Goal: Task Accomplishment & Management: Manage account settings

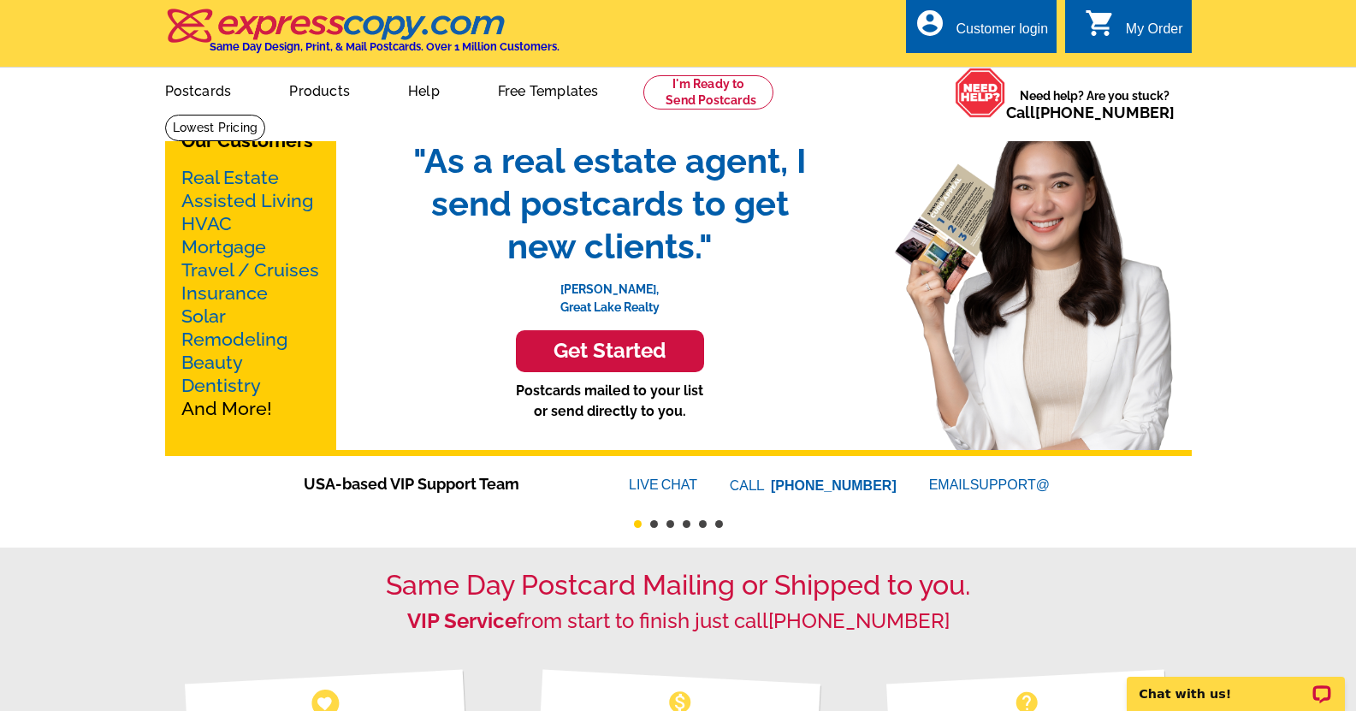
click at [997, 33] on div "Customer login" at bounding box center [1002, 33] width 92 height 24
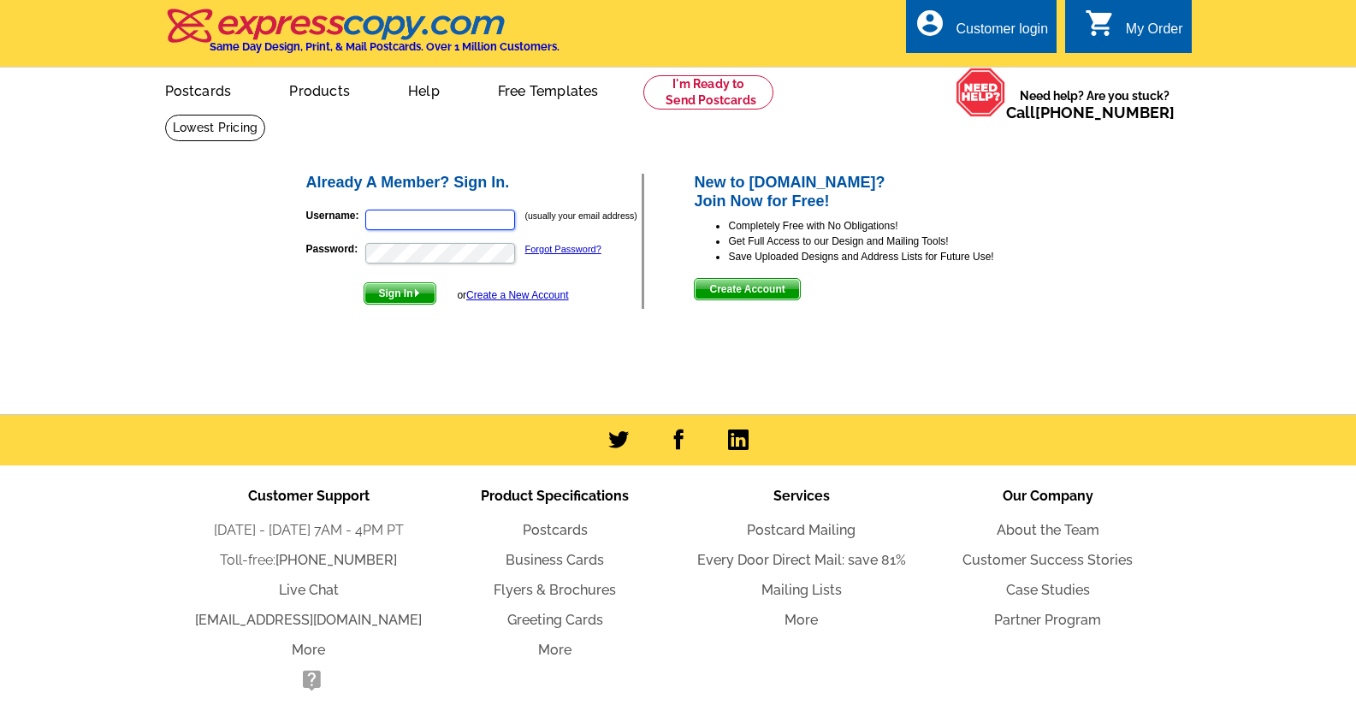
type input "[EMAIL_ADDRESS][DOMAIN_NAME]"
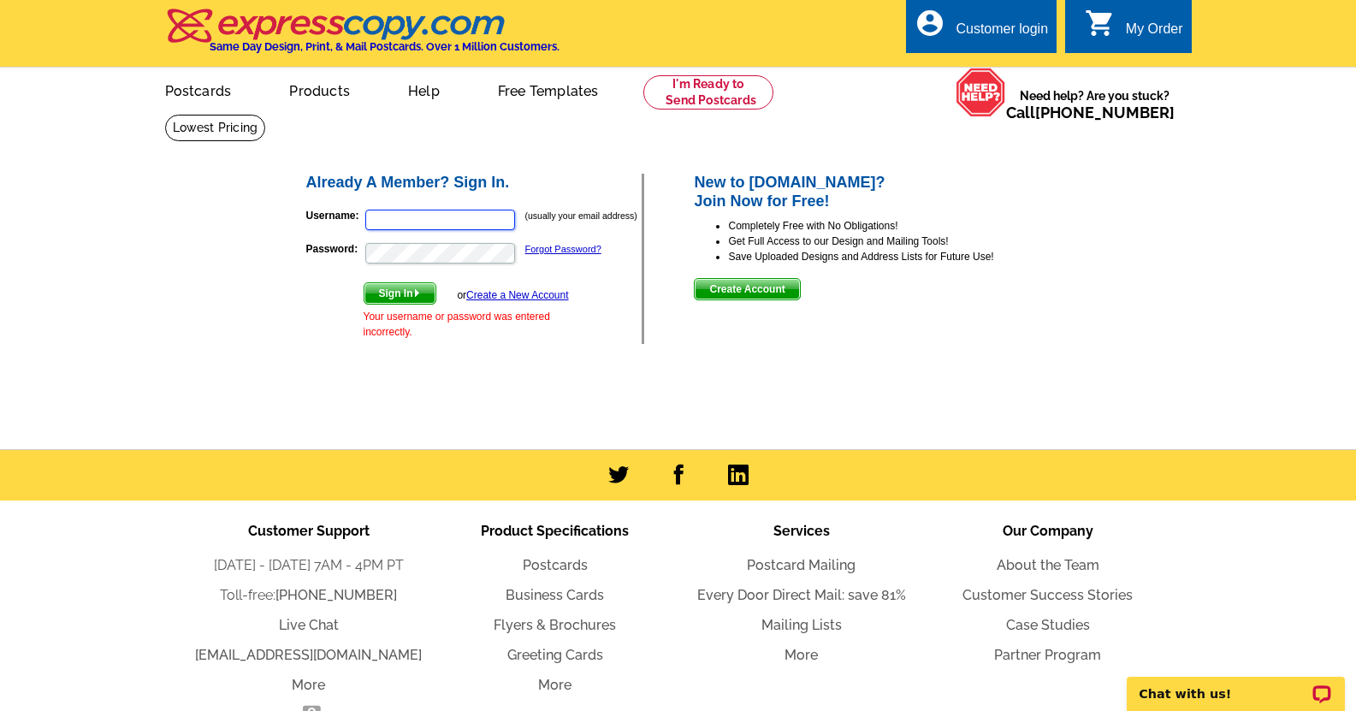
type input "[EMAIL_ADDRESS][DOMAIN_NAME]"
click at [421, 295] on img "submit" at bounding box center [417, 293] width 8 height 8
type input "[EMAIL_ADDRESS][DOMAIN_NAME]"
click at [517, 208] on div at bounding box center [517, 208] width 0 height 0
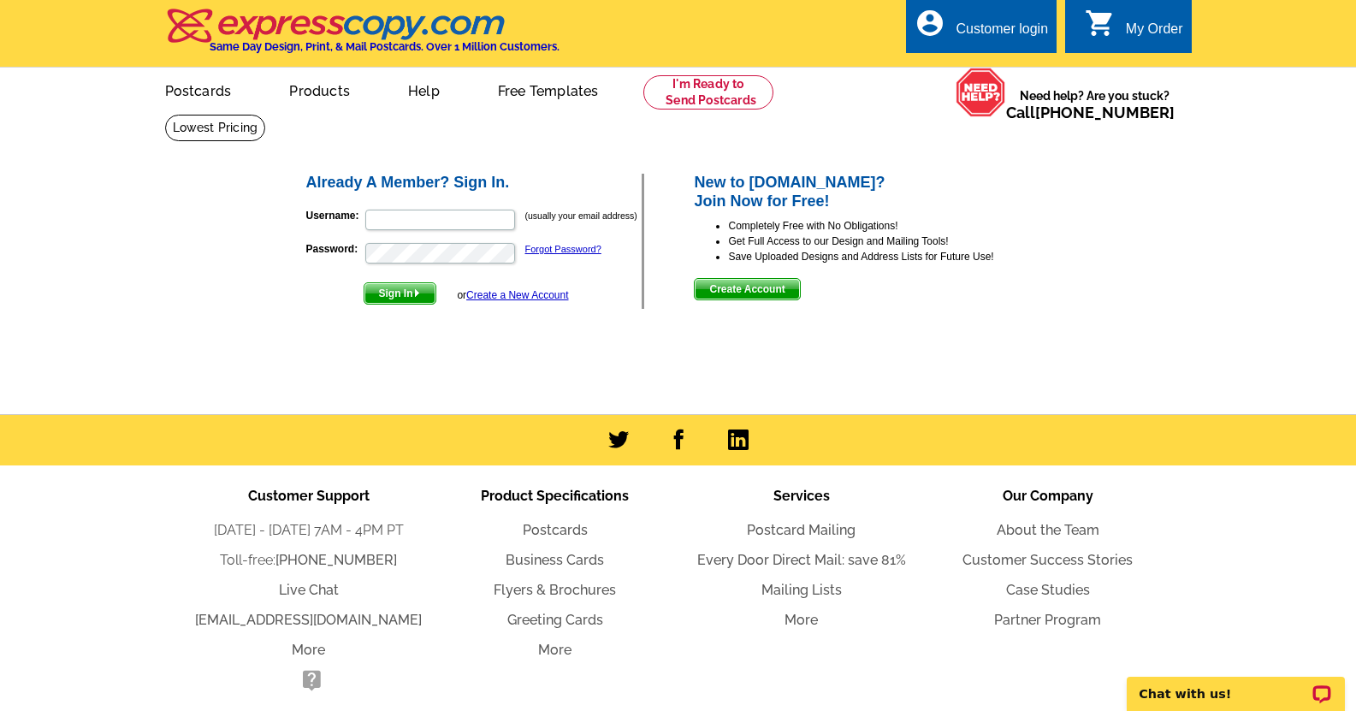
click at [517, 208] on div at bounding box center [517, 208] width 0 height 0
click at [413, 224] on input "Username:" at bounding box center [440, 220] width 150 height 21
paste input "jfagan@faganrealtygroup.com"
type input "jfagan@faganrealtygroup.com"
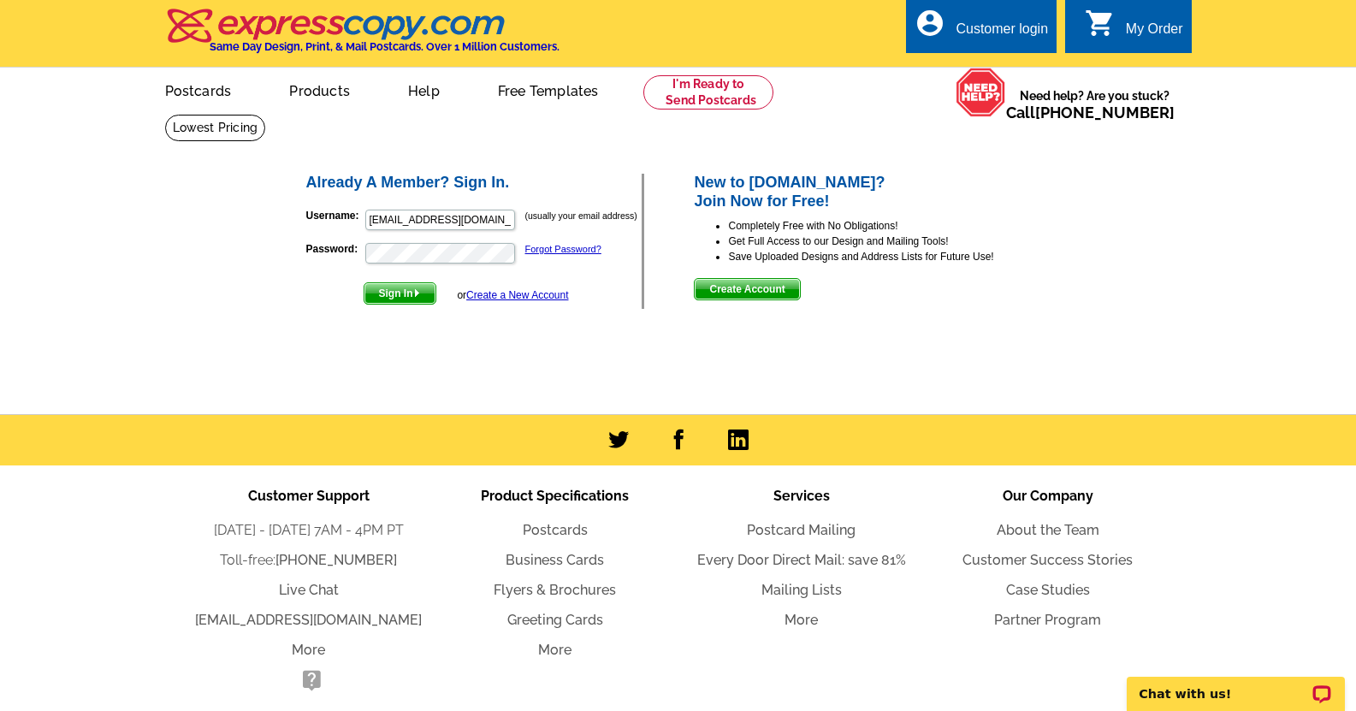
click at [412, 299] on span "Sign In" at bounding box center [400, 293] width 71 height 21
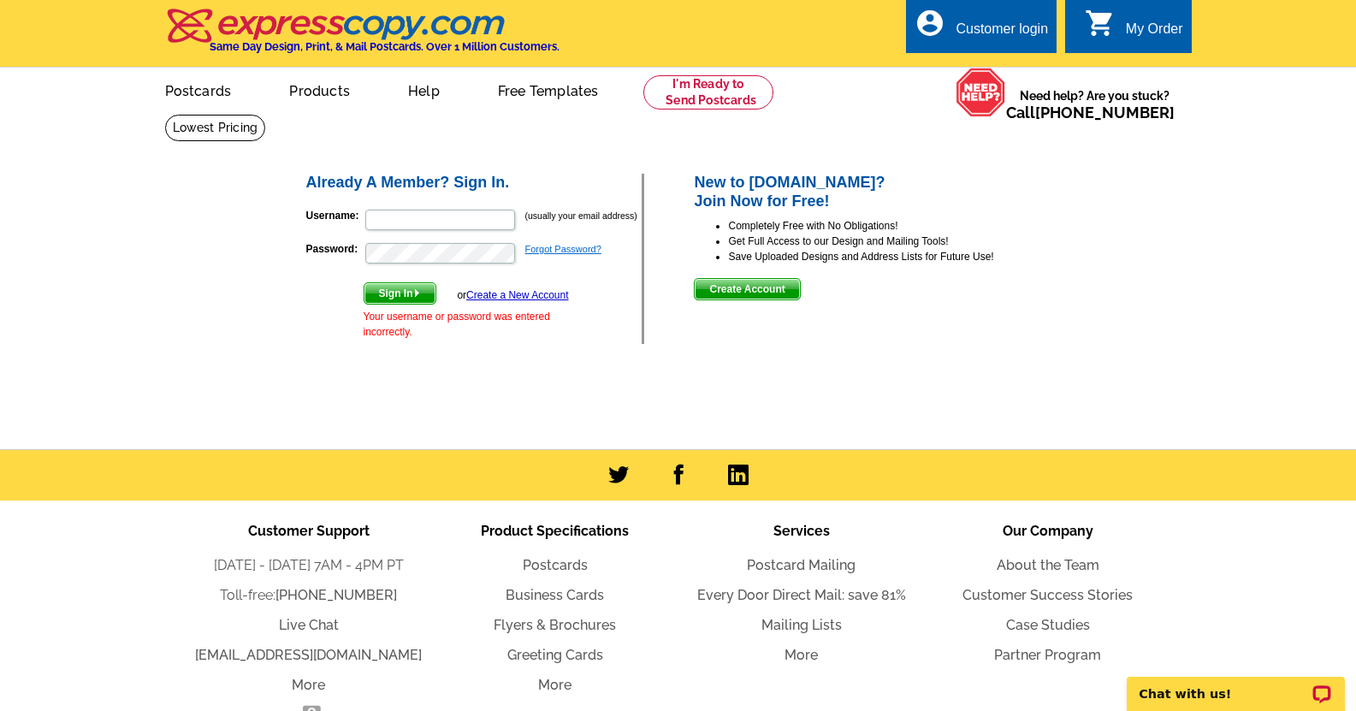
click at [579, 250] on link "Forgot Password?" at bounding box center [563, 249] width 76 height 10
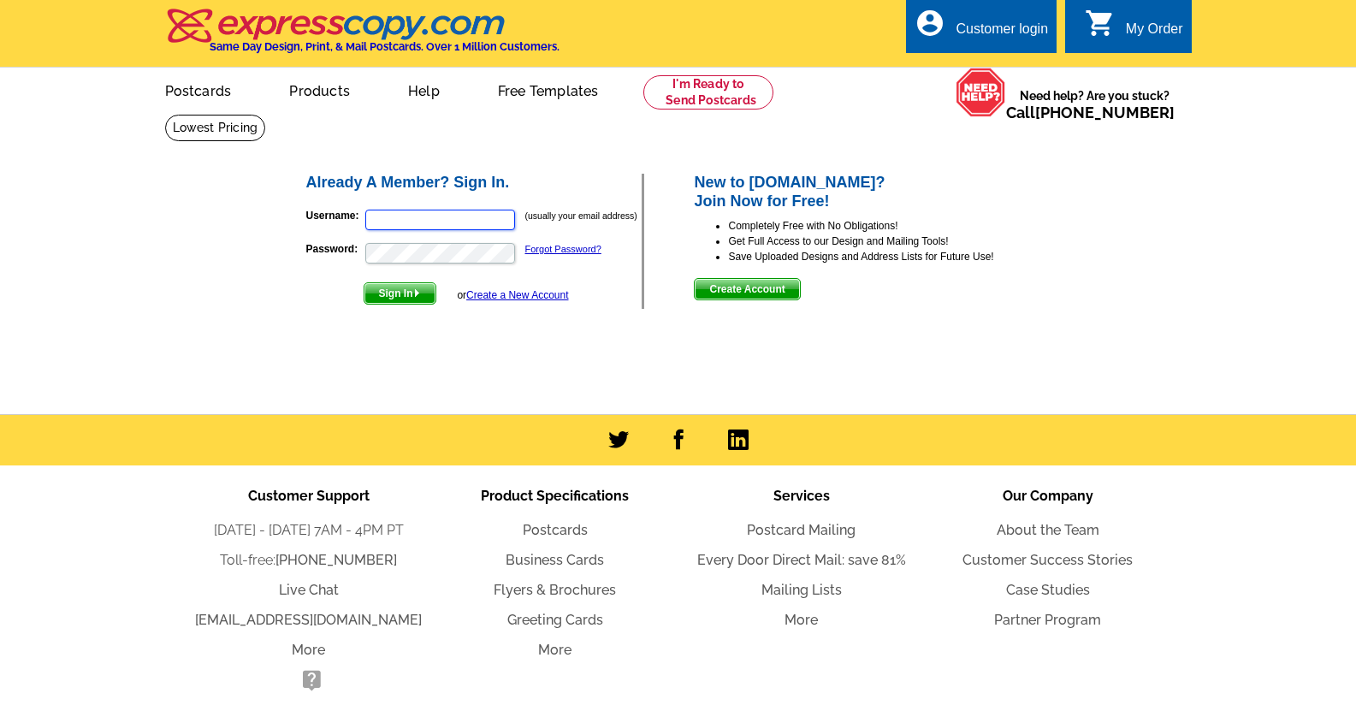
type input "ekeesee@faganrealtygroup.com"
click at [411, 297] on span "Sign In" at bounding box center [400, 293] width 71 height 21
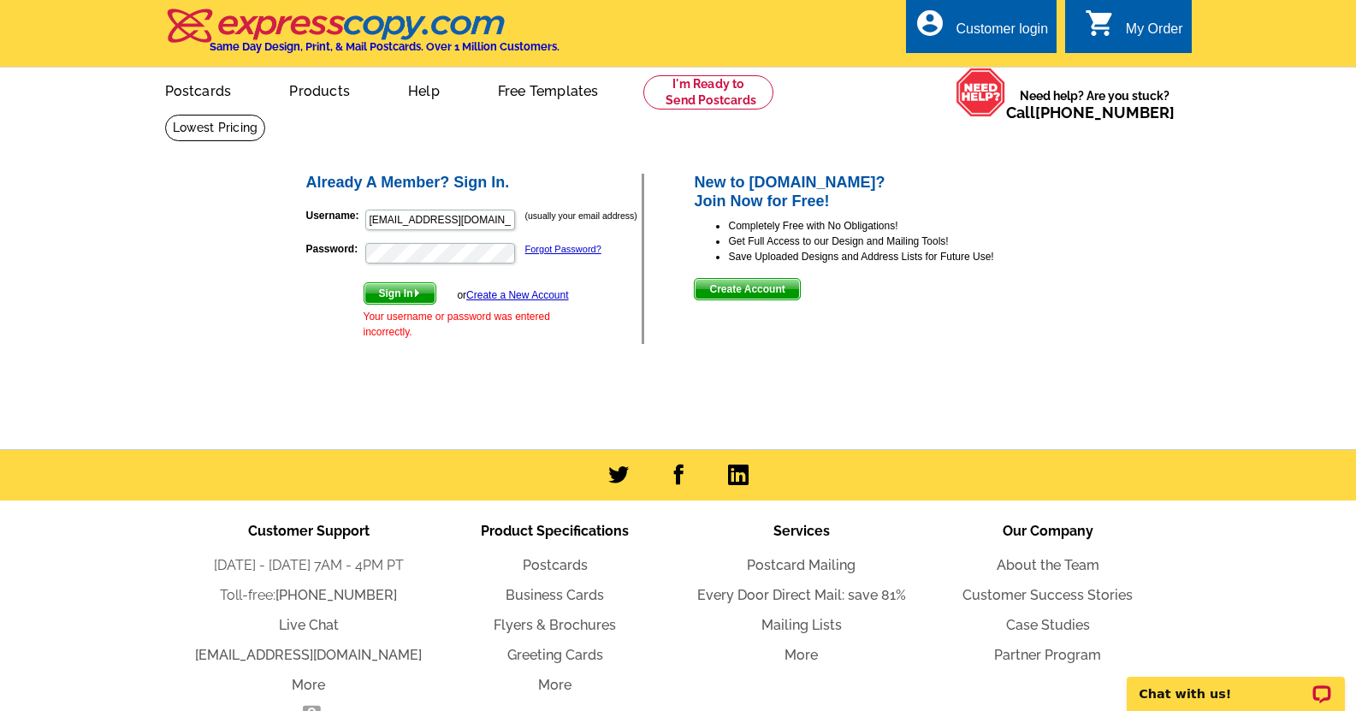
scroll to position [0, 7]
click at [424, 221] on input "ekeesee@faganrealtygroup.com" at bounding box center [440, 220] width 150 height 21
click at [400, 222] on input "ekeesee@faganrealtygroup.com" at bounding box center [440, 220] width 150 height 21
click at [392, 222] on input "clinflord@faganrealtygroup.com" at bounding box center [440, 220] width 150 height 21
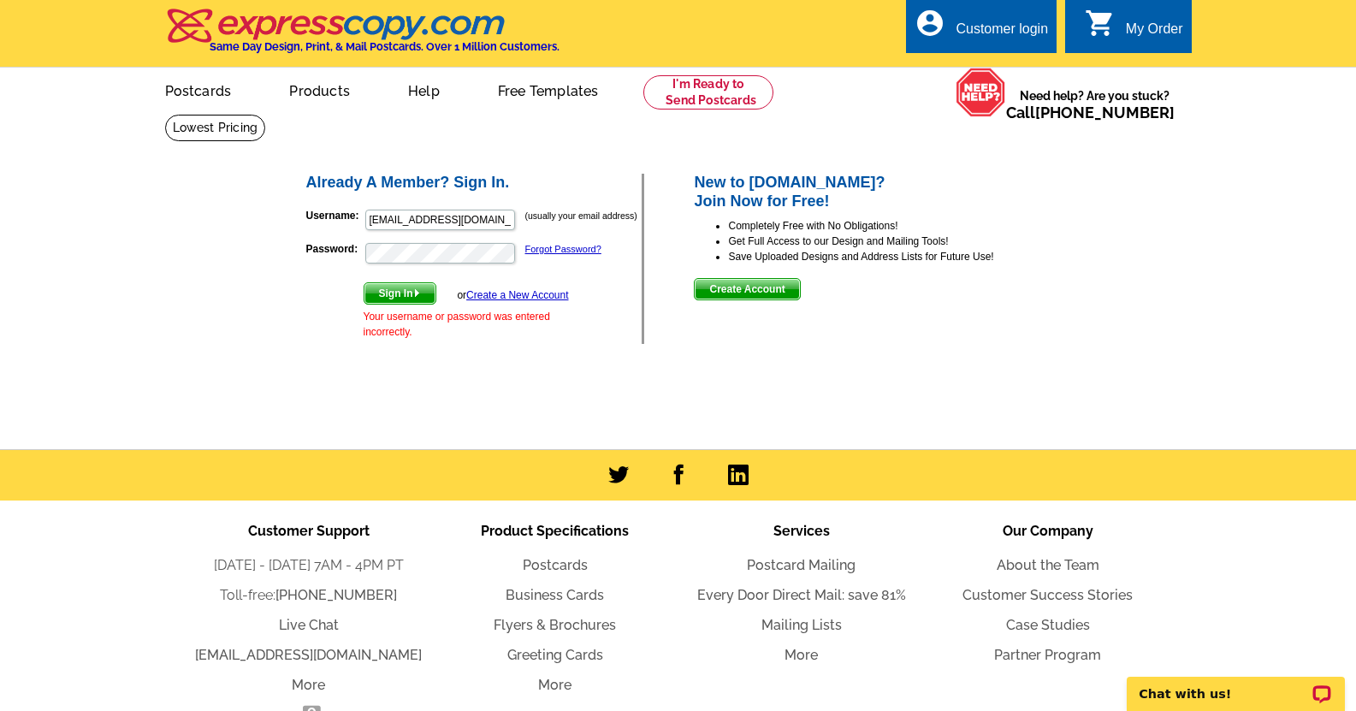
type input "clinford@faganrealtygroup.com"
click at [394, 292] on span "Sign In" at bounding box center [400, 293] width 71 height 21
click at [517, 208] on div at bounding box center [517, 208] width 0 height 0
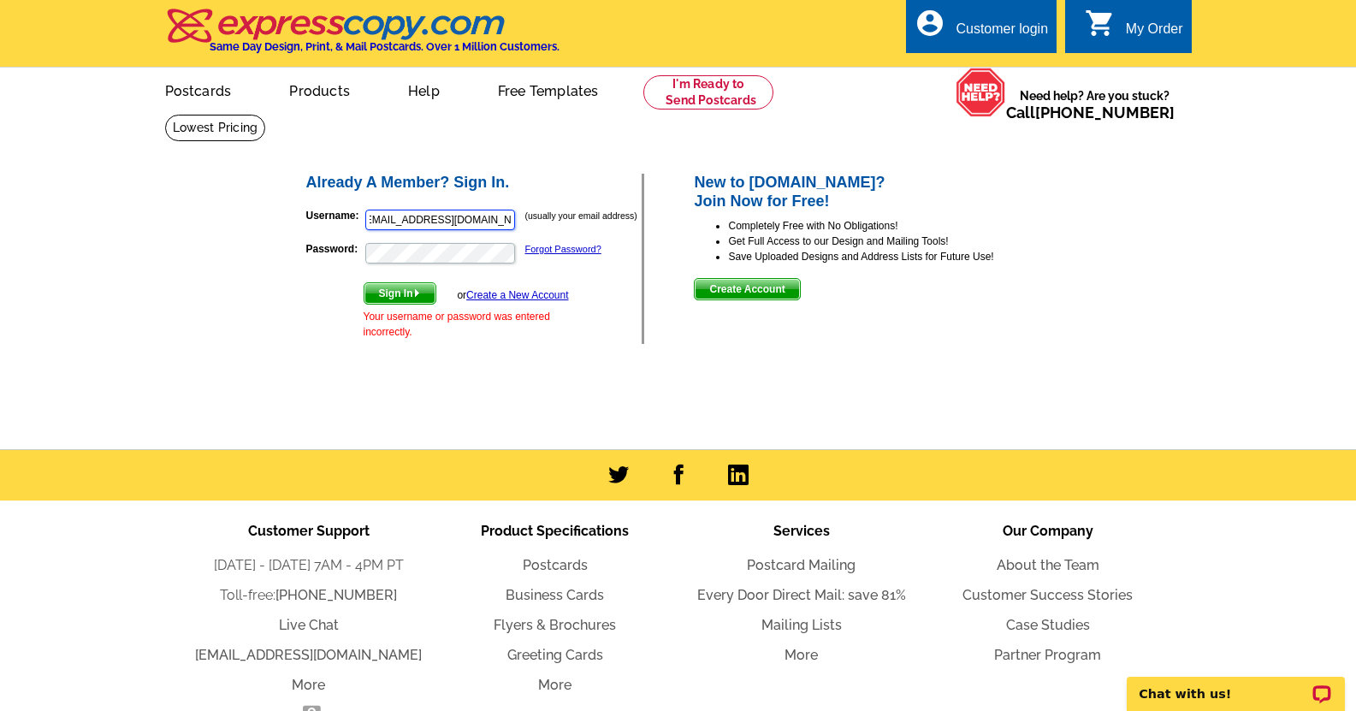
type input "[EMAIL_ADDRESS][DOMAIN_NAME]"
click at [405, 293] on span "Sign In" at bounding box center [400, 293] width 71 height 21
